Goal: Navigation & Orientation: Find specific page/section

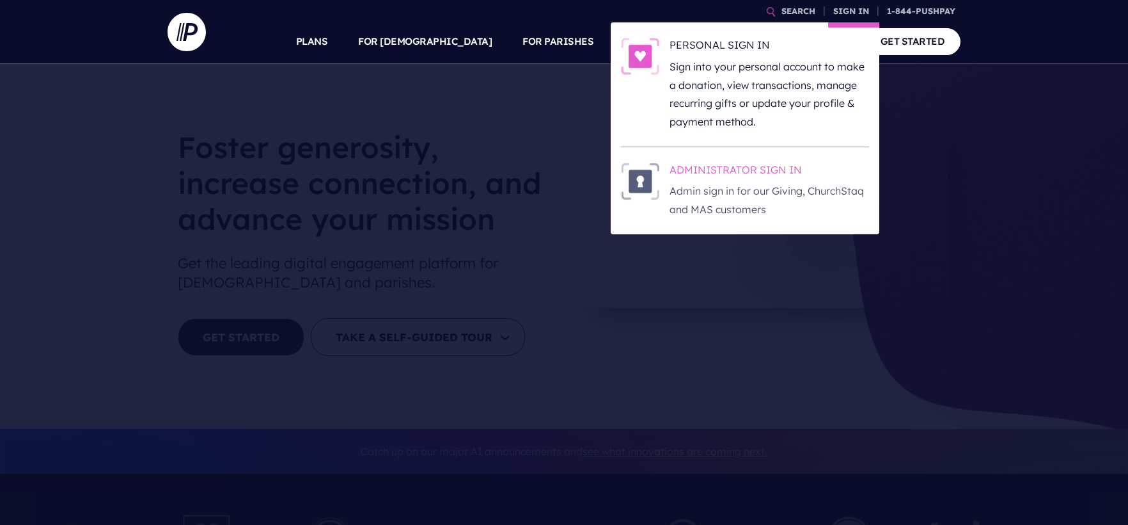
click at [809, 180] on h6 "ADMINISTRATOR SIGN IN" at bounding box center [770, 171] width 200 height 19
click at [651, 185] on img at bounding box center [640, 180] width 38 height 37
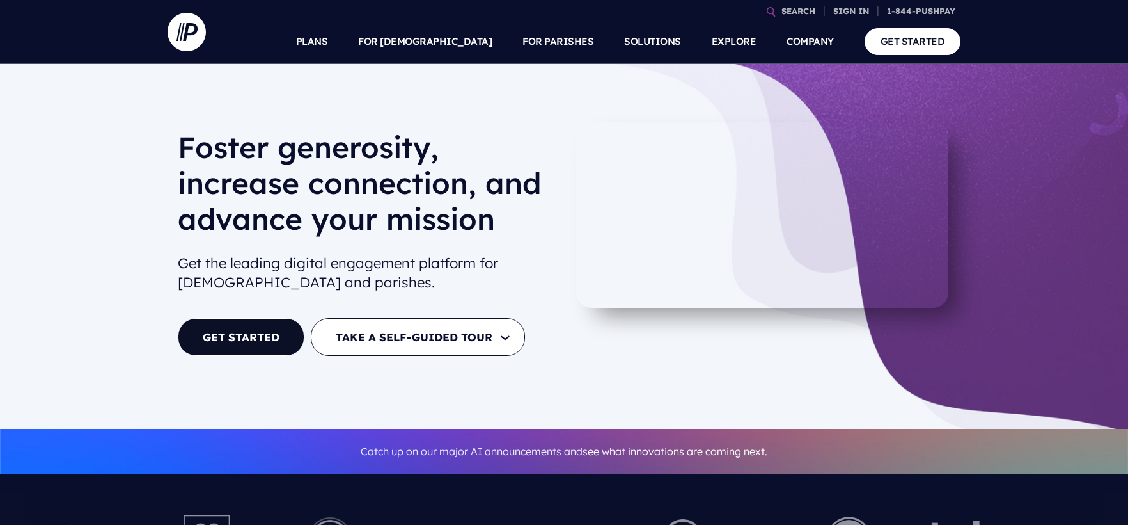
click at [750, 173] on h6 "ADMINISTRATOR SIGN IN" at bounding box center [770, 171] width 200 height 19
click at [770, 168] on h6 "ADMINISTRATOR SIGN IN" at bounding box center [770, 171] width 200 height 19
